Goal: Information Seeking & Learning: Learn about a topic

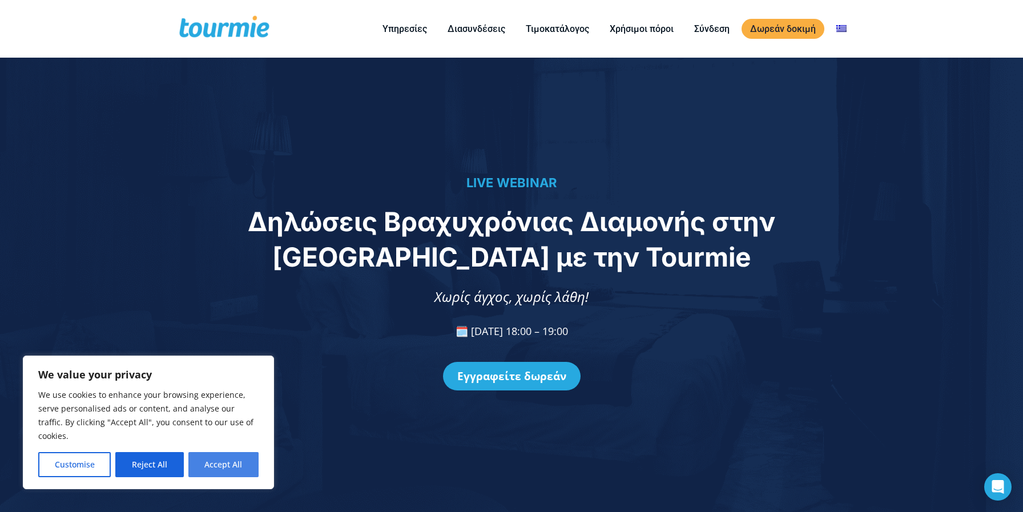
click at [219, 467] on button "Accept All" at bounding box center [223, 464] width 70 height 25
checkbox input "true"
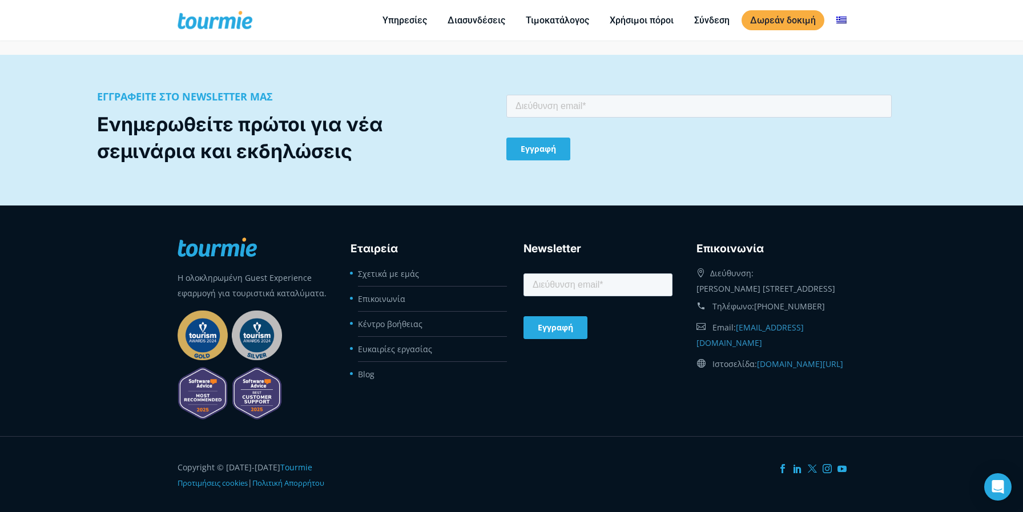
scroll to position [1348, 0]
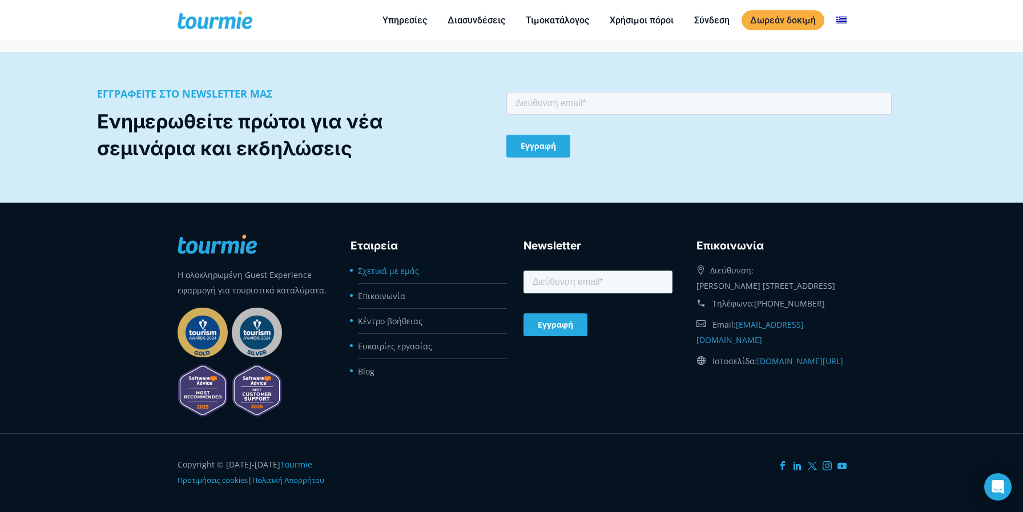
click at [386, 265] on link "Σχετικά με εμάς" at bounding box center [388, 270] width 61 height 11
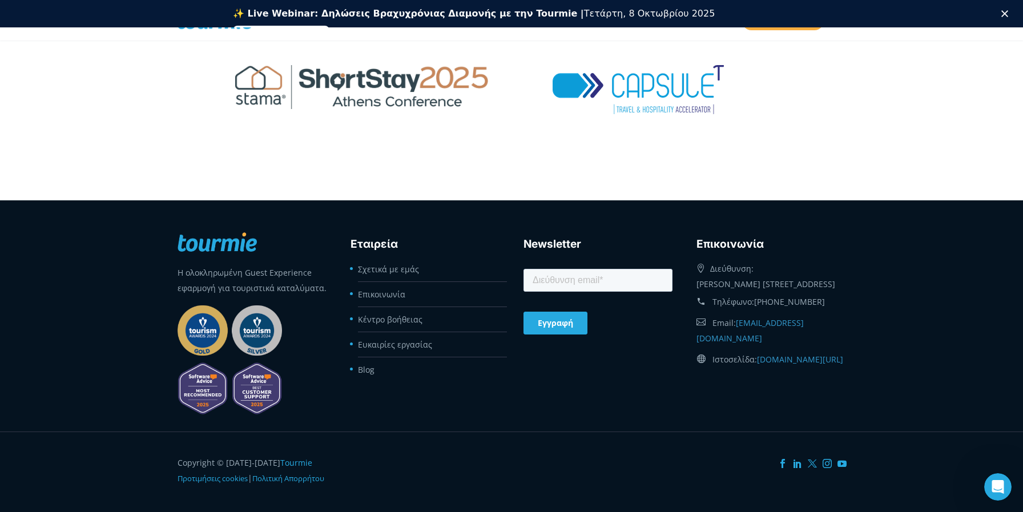
scroll to position [2145, 0]
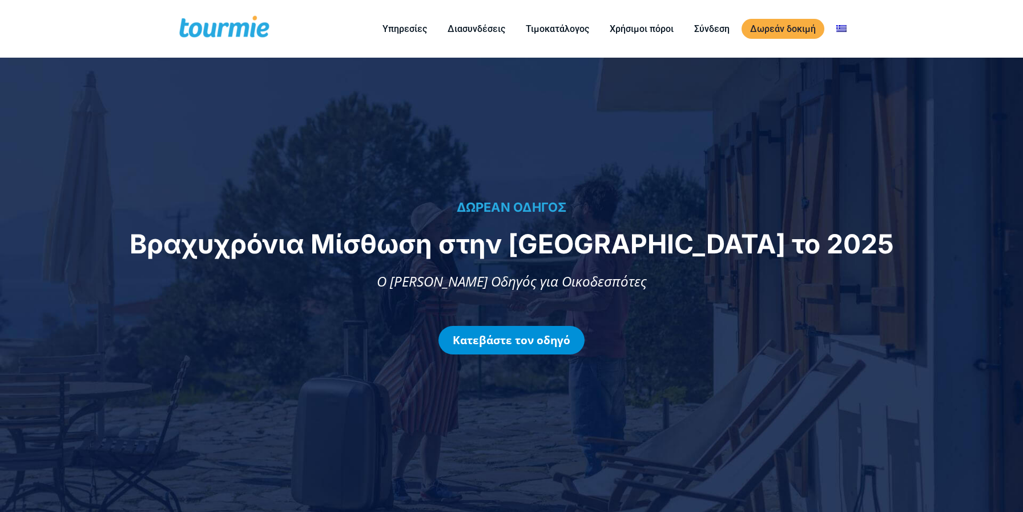
click at [554, 337] on link "Κατεβάστε τον οδηγό" at bounding box center [511, 340] width 146 height 29
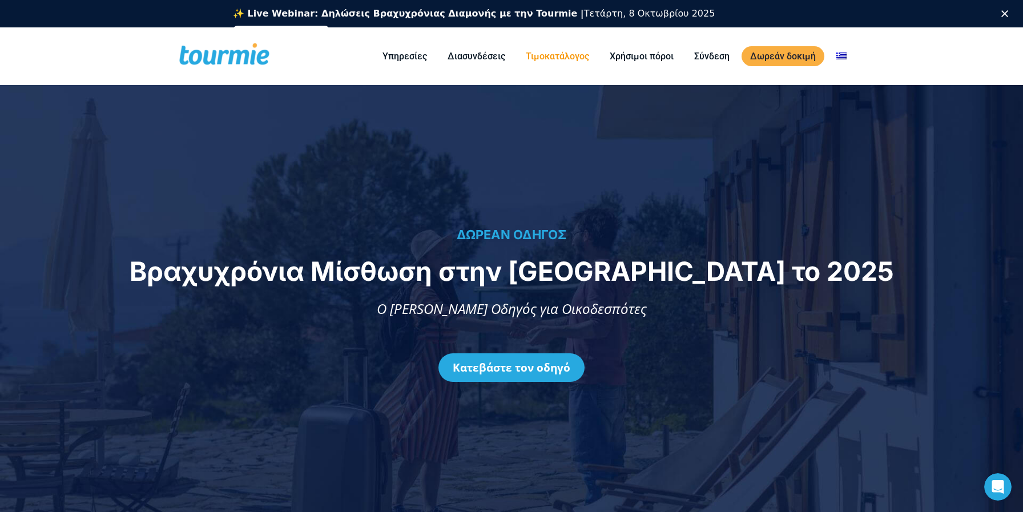
click at [568, 48] on li "Τιμοκατάλογος" at bounding box center [557, 56] width 84 height 52
click at [567, 53] on link "Τιμοκατάλογος" at bounding box center [557, 56] width 80 height 14
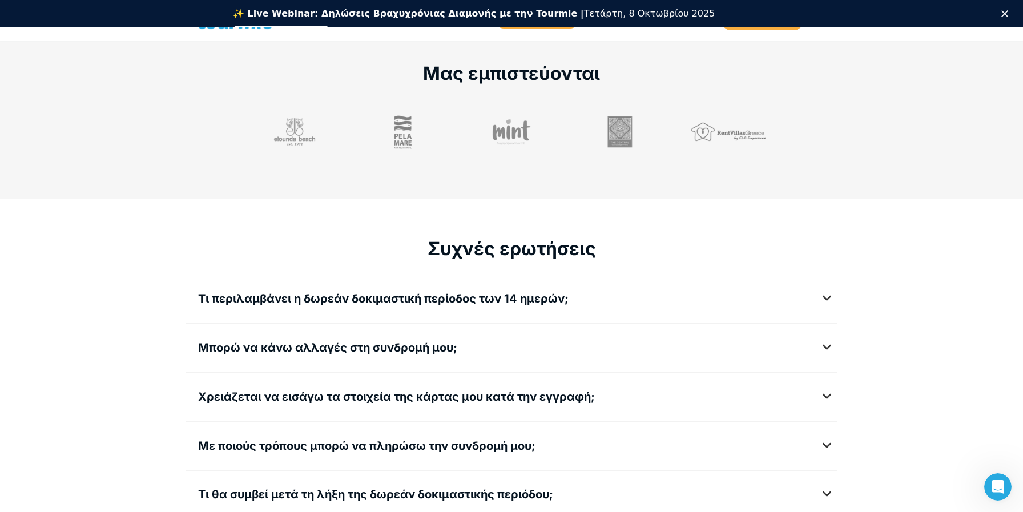
click at [825, 295] on h5 "Τι περιλαμβάνει η δωρεάν δοκιμαστική περίοδος των 14 ημερών;" at bounding box center [511, 299] width 627 height 14
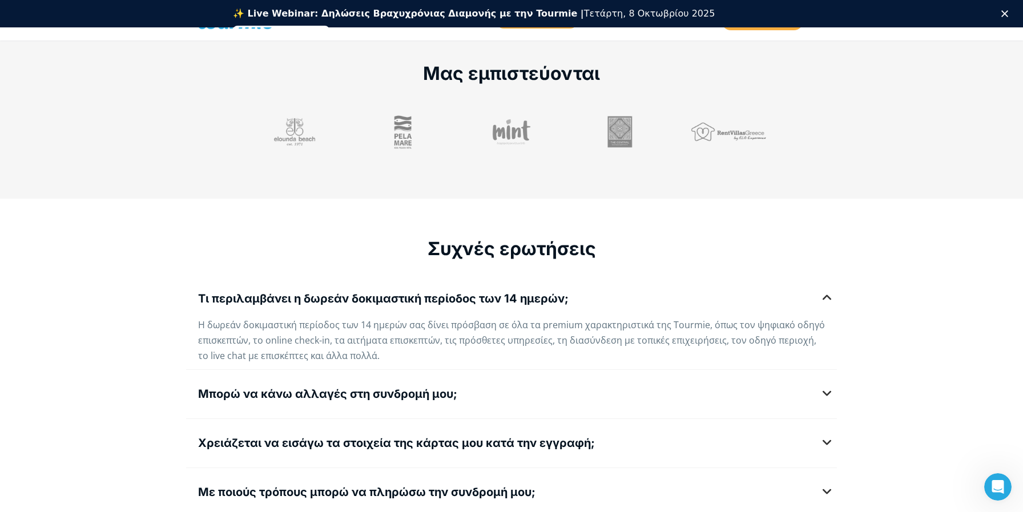
click at [825, 296] on h5 "Τι περιλαμβάνει η δωρεάν δοκιμαστική περίοδος των 14 ημερών;" at bounding box center [511, 299] width 627 height 14
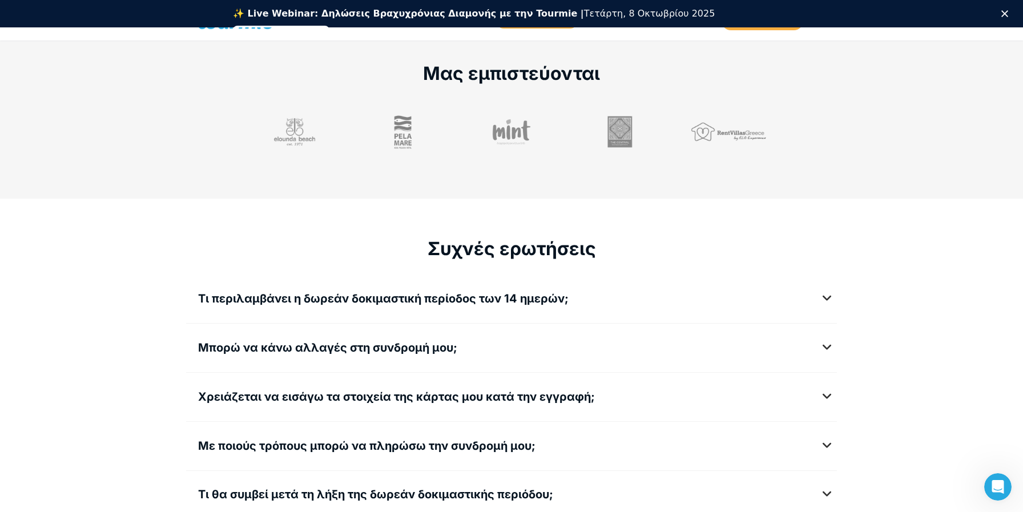
click at [825, 342] on h5 "Μπορώ να κάνω αλλαγές στη συνδρομή μου;" at bounding box center [511, 348] width 627 height 14
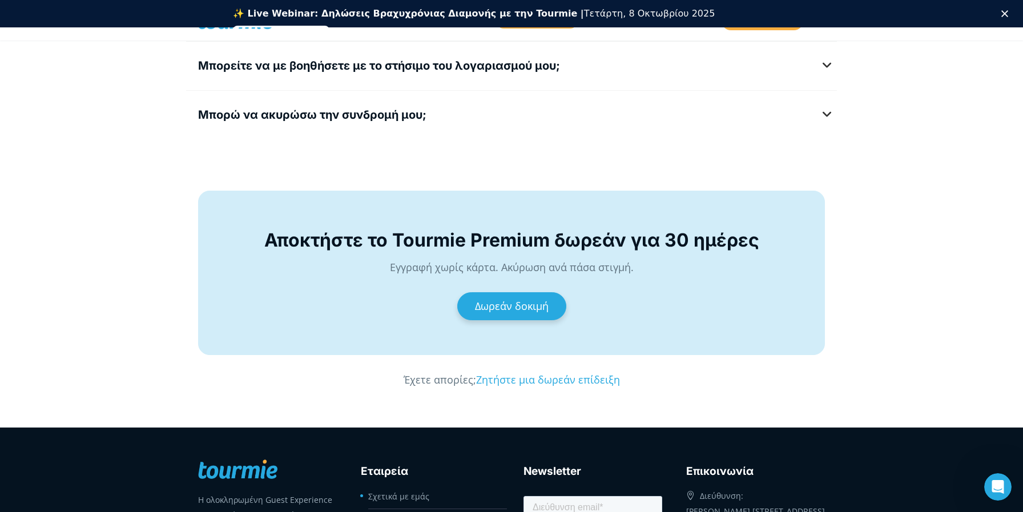
scroll to position [1933, 0]
